Goal: Task Accomplishment & Management: Manage account settings

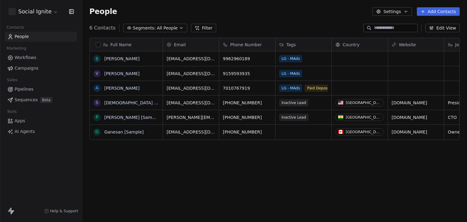
scroll to position [190, 380]
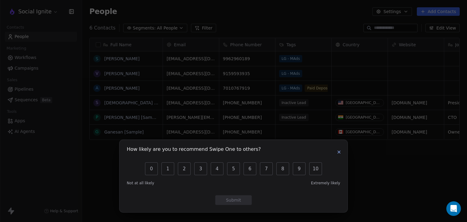
drag, startPoint x: 339, startPoint y: 151, endPoint x: 335, endPoint y: 152, distance: 4.8
click at [339, 151] on icon "button" at bounding box center [339, 152] width 5 height 5
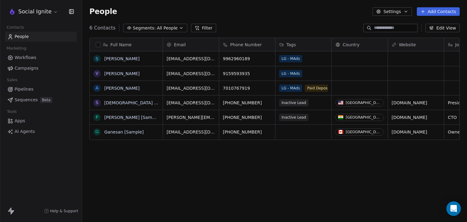
click at [252, 191] on div "Full Name S [PERSON_NAME] p V [PERSON_NAME] A [PERSON_NAME] [Sample] P [PERSON_…" at bounding box center [274, 130] width 385 height 195
click at [392, 117] on icon "grid" at bounding box center [394, 116] width 5 height 5
click at [352, 87] on div "grid" at bounding box center [360, 88] width 56 height 14
drag, startPoint x: 356, startPoint y: 87, endPoint x: 326, endPoint y: 165, distance: 83.9
click at [322, 171] on div "Full Name S [PERSON_NAME] p V [PERSON_NAME] A [PERSON_NAME] [Sample] P [PERSON_…" at bounding box center [274, 130] width 385 height 195
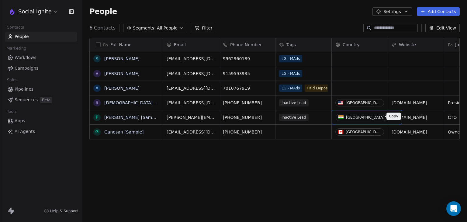
click at [392, 116] on icon "grid" at bounding box center [394, 116] width 5 height 5
click at [352, 86] on div "grid" at bounding box center [360, 88] width 56 height 14
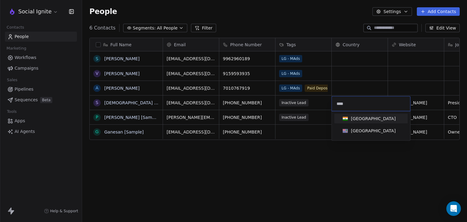
type input "****"
click at [361, 119] on div "[GEOGRAPHIC_DATA]" at bounding box center [373, 119] width 45 height 6
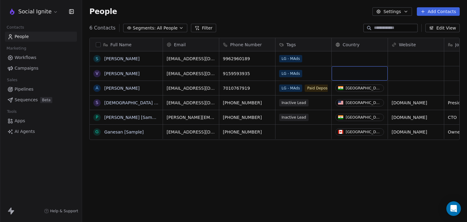
click at [352, 72] on div "grid" at bounding box center [360, 73] width 56 height 14
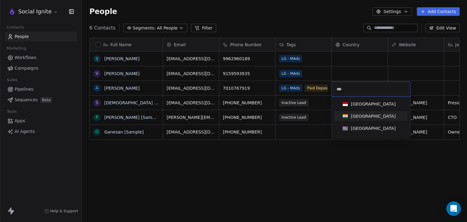
type input "***"
click at [350, 115] on span "[GEOGRAPHIC_DATA]" at bounding box center [369, 116] width 58 height 7
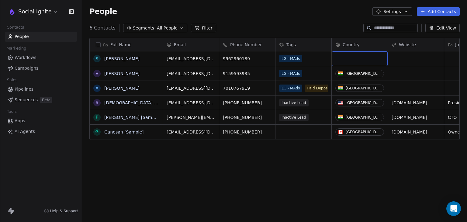
click at [350, 57] on div "grid" at bounding box center [360, 58] width 56 height 15
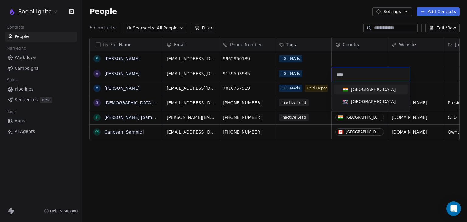
type input "****"
click at [360, 88] on div "[GEOGRAPHIC_DATA]" at bounding box center [373, 89] width 45 height 6
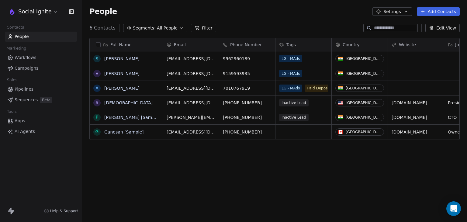
click at [370, 175] on div "Full Name S [PERSON_NAME] [PERSON_NAME] A [PERSON_NAME] S Swami [Sample] P [PER…" at bounding box center [274, 130] width 385 height 195
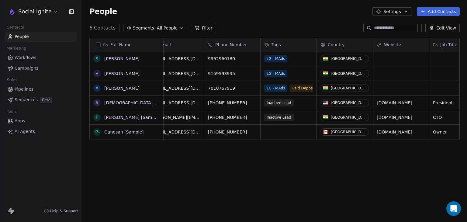
scroll to position [0, 0]
